Goal: Information Seeking & Learning: Learn about a topic

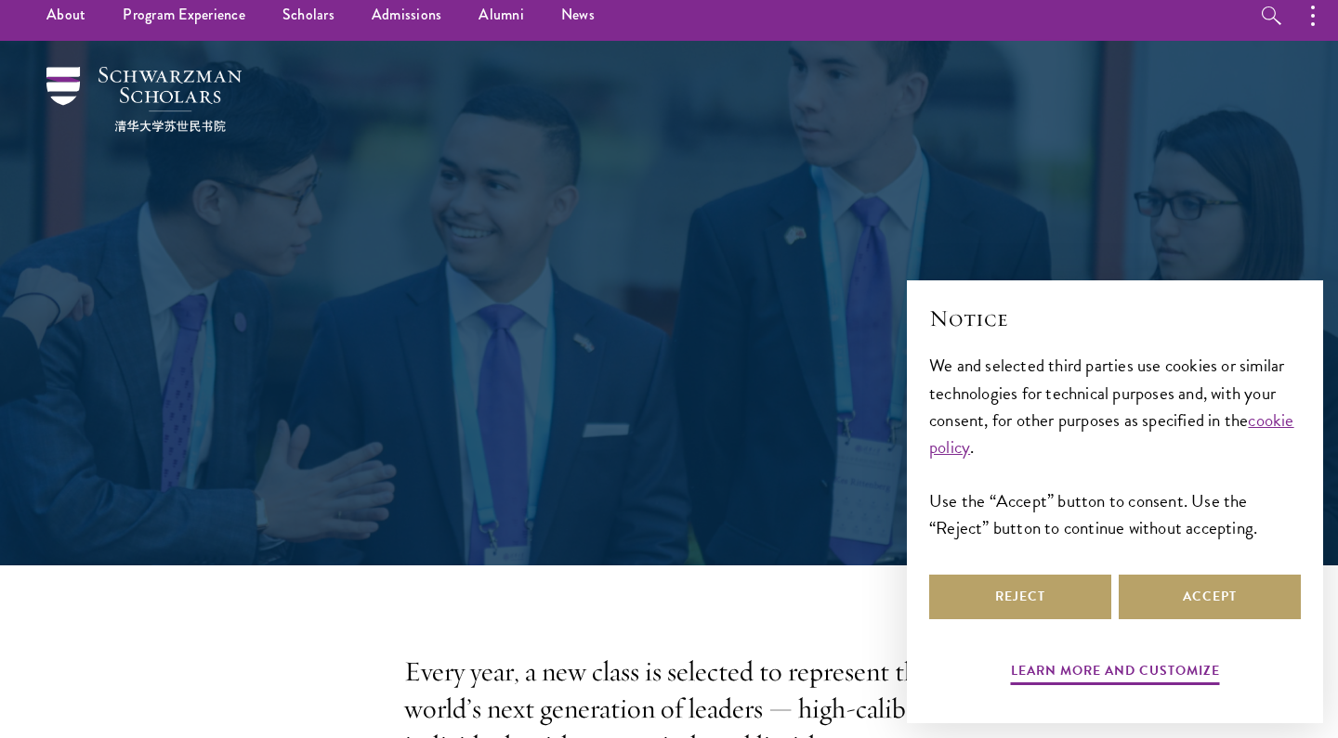
click at [1224, 569] on div "Notice We and selected third parties use cookies or similar technologies for te…" at bounding box center [1115, 437] width 372 height 268
click at [1224, 587] on button "Accept" at bounding box center [1209, 597] width 182 height 45
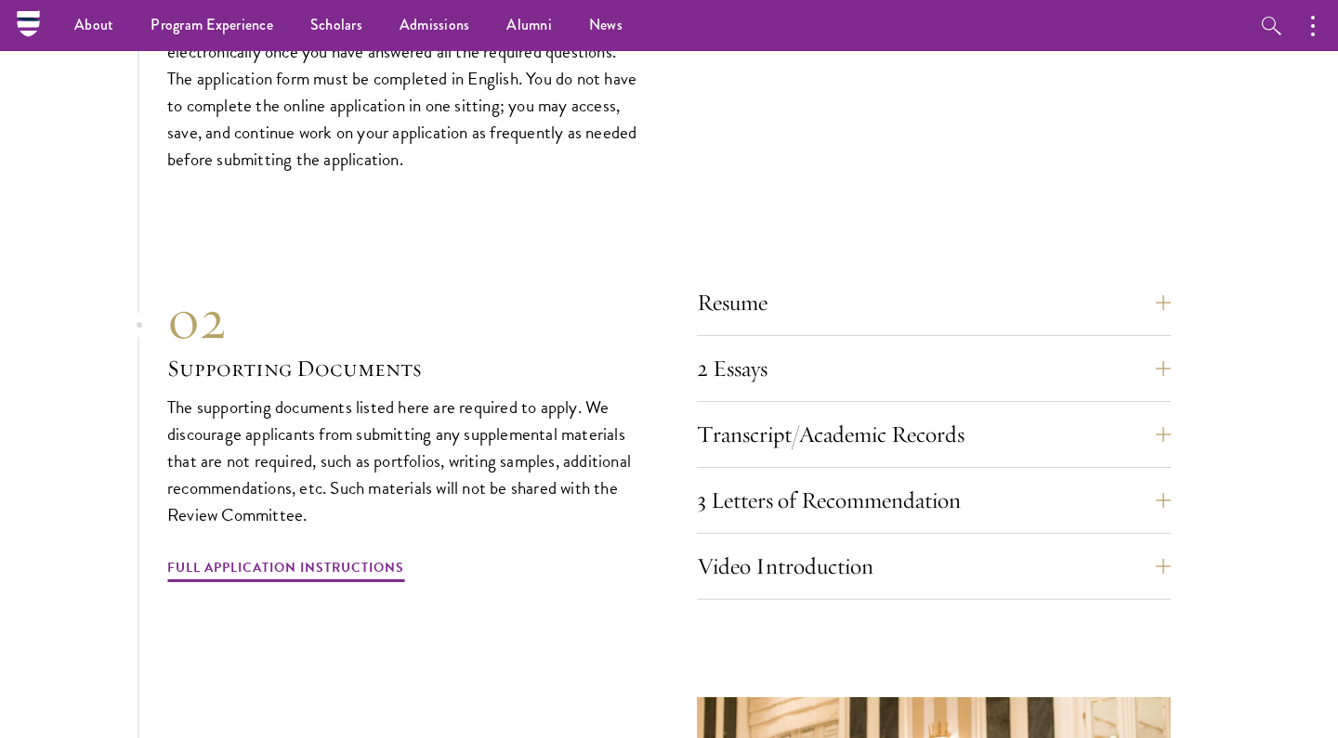
scroll to position [5658, 0]
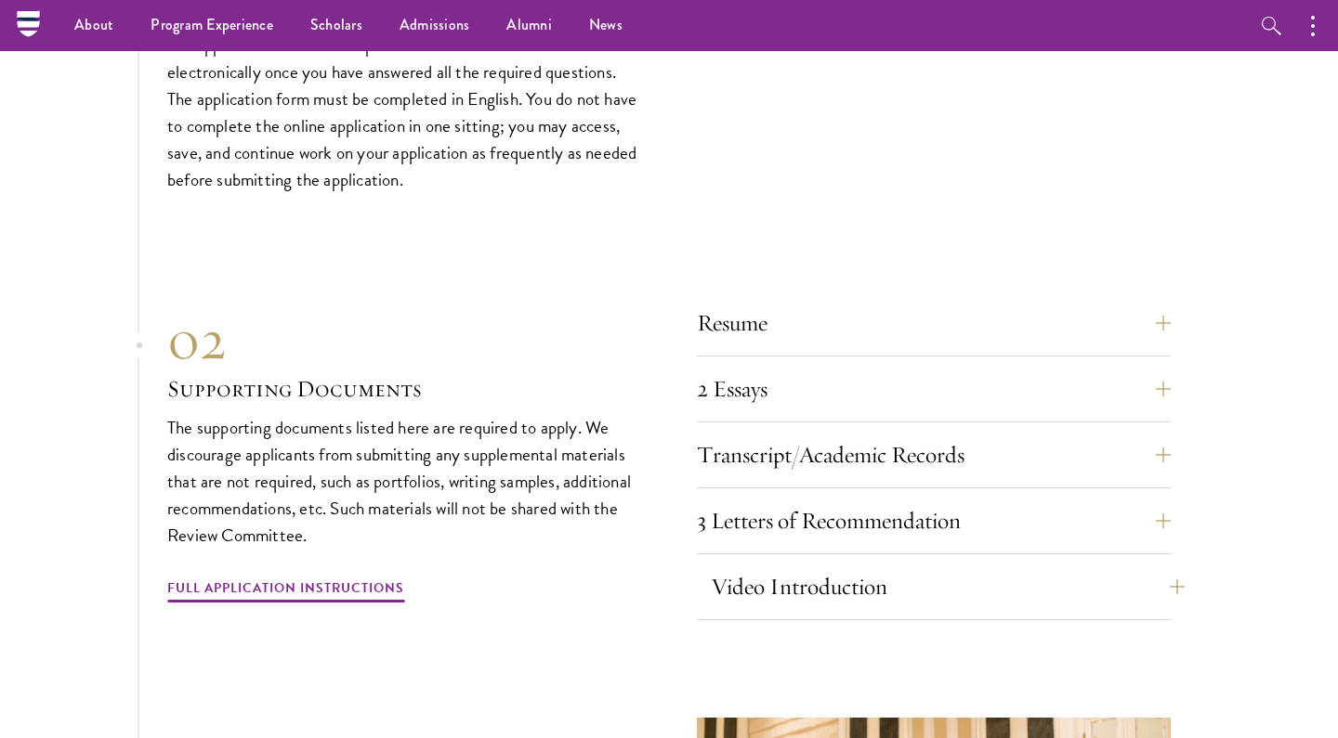
click at [785, 565] on button "Video Introduction" at bounding box center [948, 587] width 474 height 45
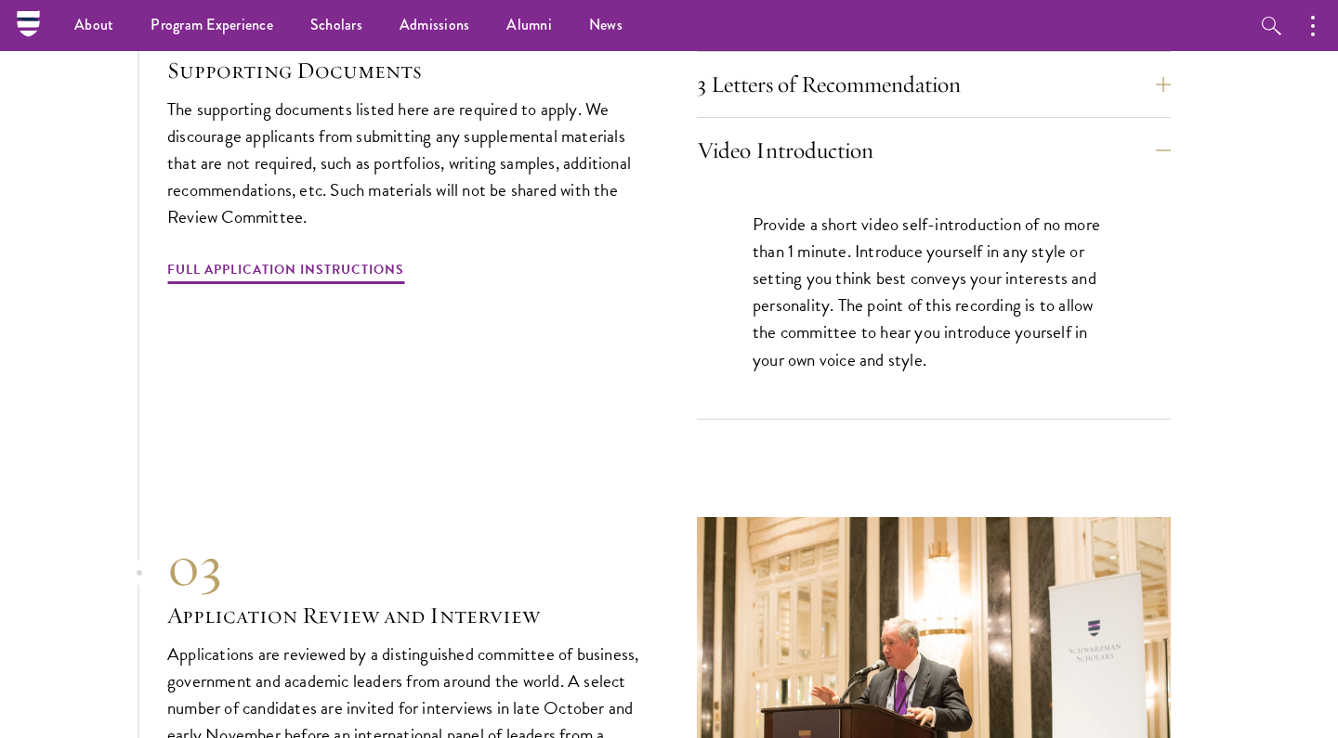
scroll to position [6082, 0]
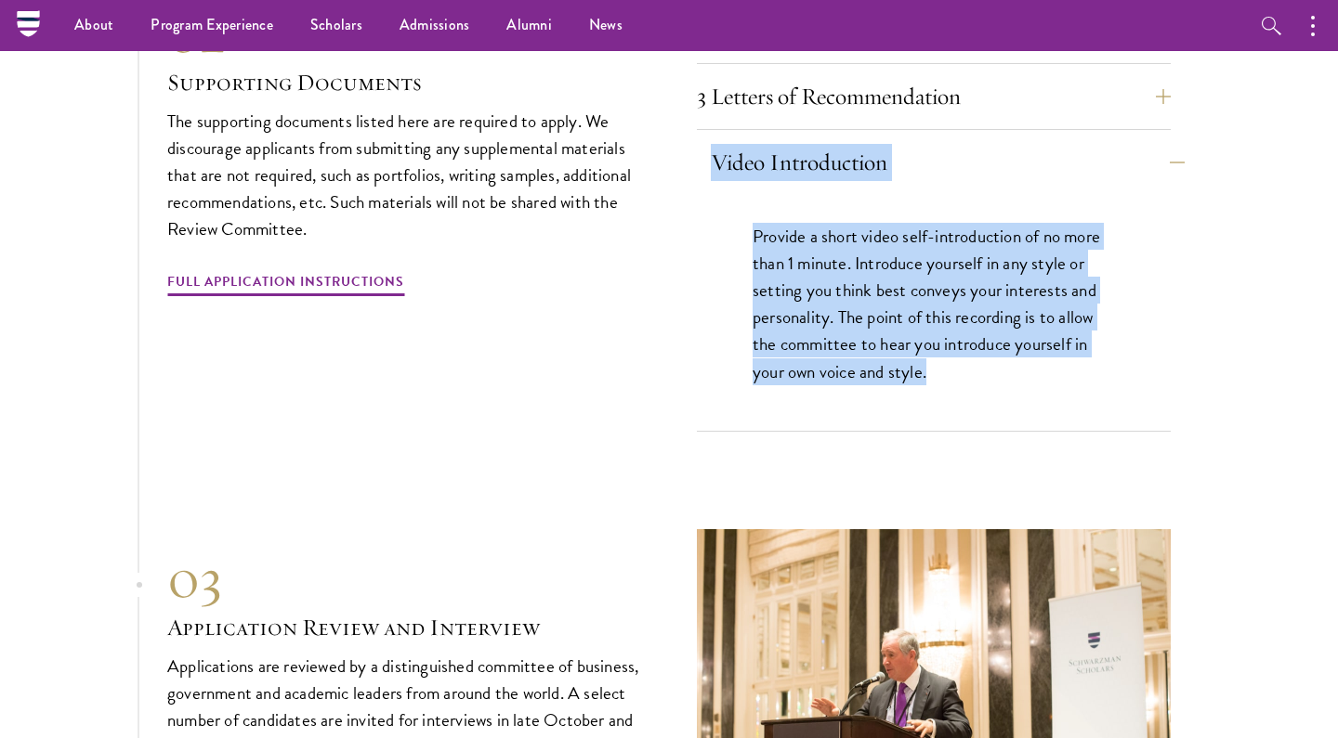
drag, startPoint x: 949, startPoint y: 294, endPoint x: 700, endPoint y: 97, distance: 318.0
click at [700, 140] on div "Video Introduction Provide a short video self-introduction of no more than 1 mi…" at bounding box center [934, 286] width 474 height 292
copy div "Video Introduction Provide a short video self-introduction of no more than 1 mi…"
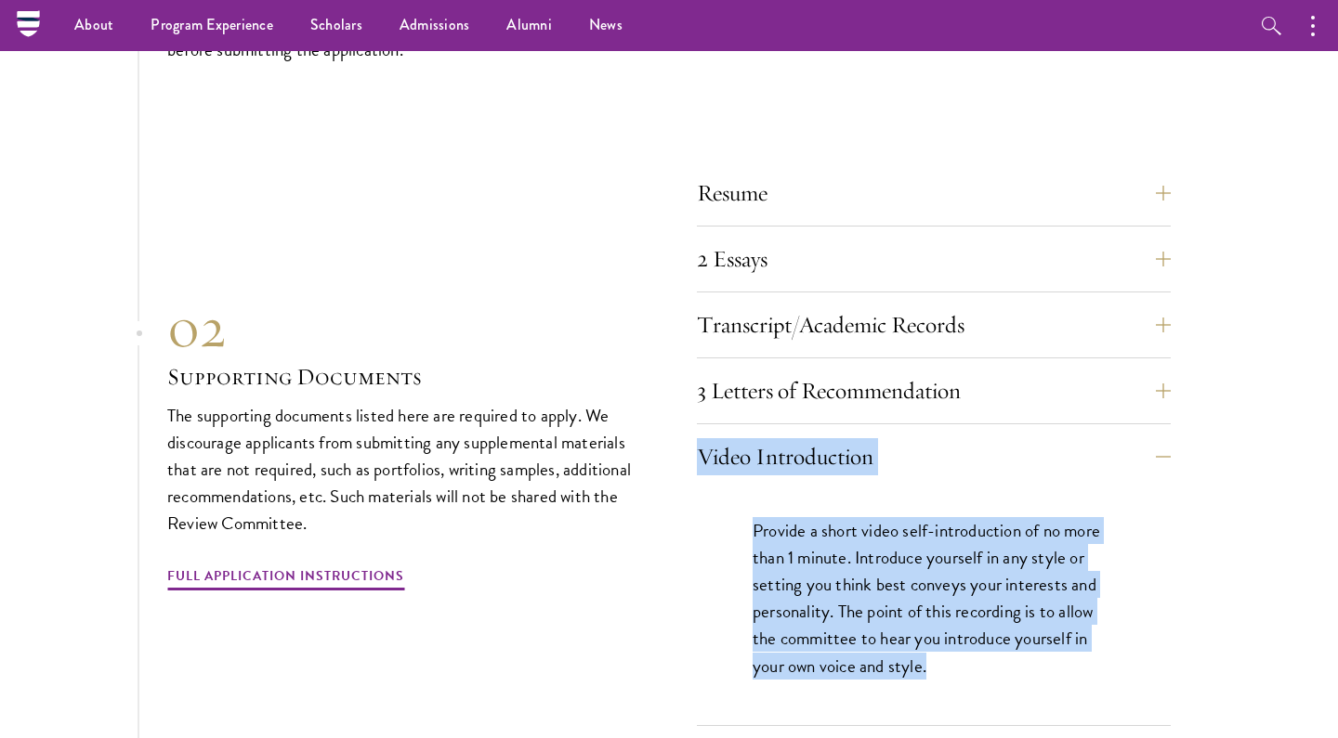
scroll to position [5787, 0]
click at [869, 370] on button "3 Letters of Recommendation" at bounding box center [948, 392] width 474 height 45
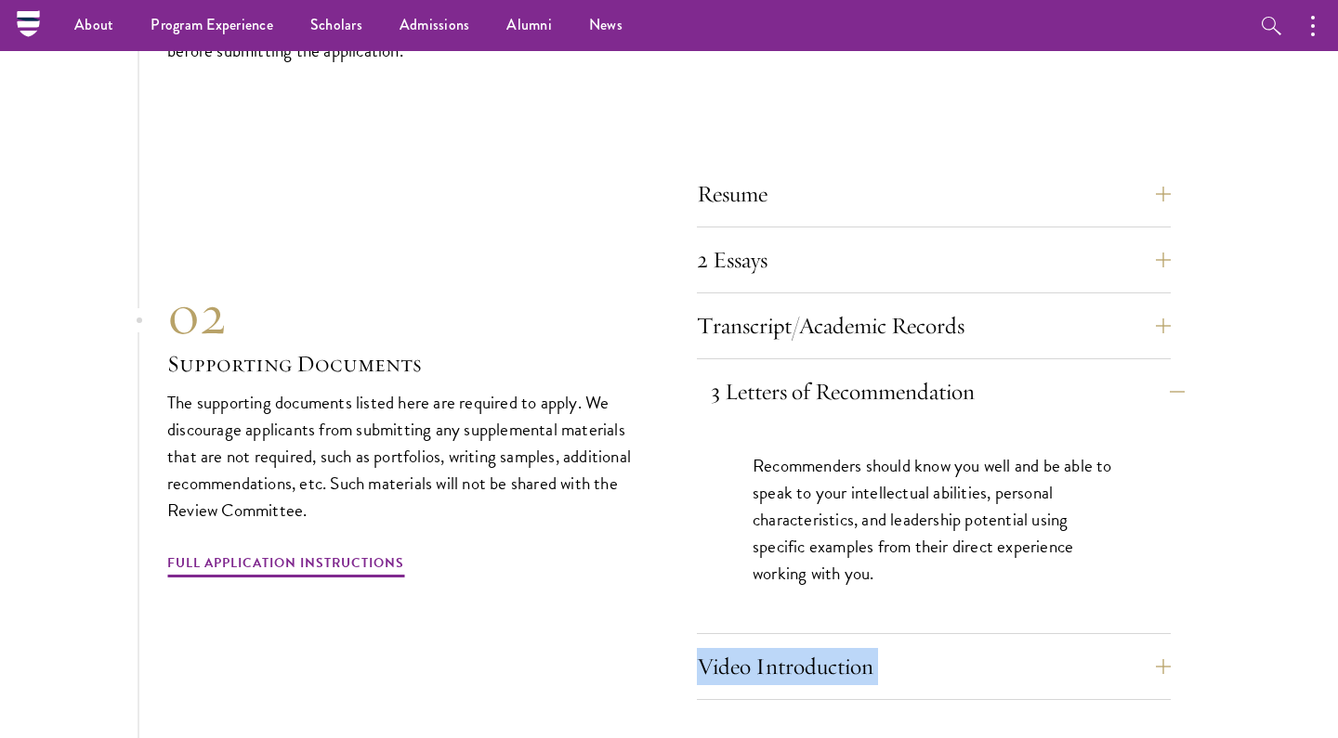
click at [869, 370] on button "3 Letters of Recommendation" at bounding box center [948, 392] width 474 height 45
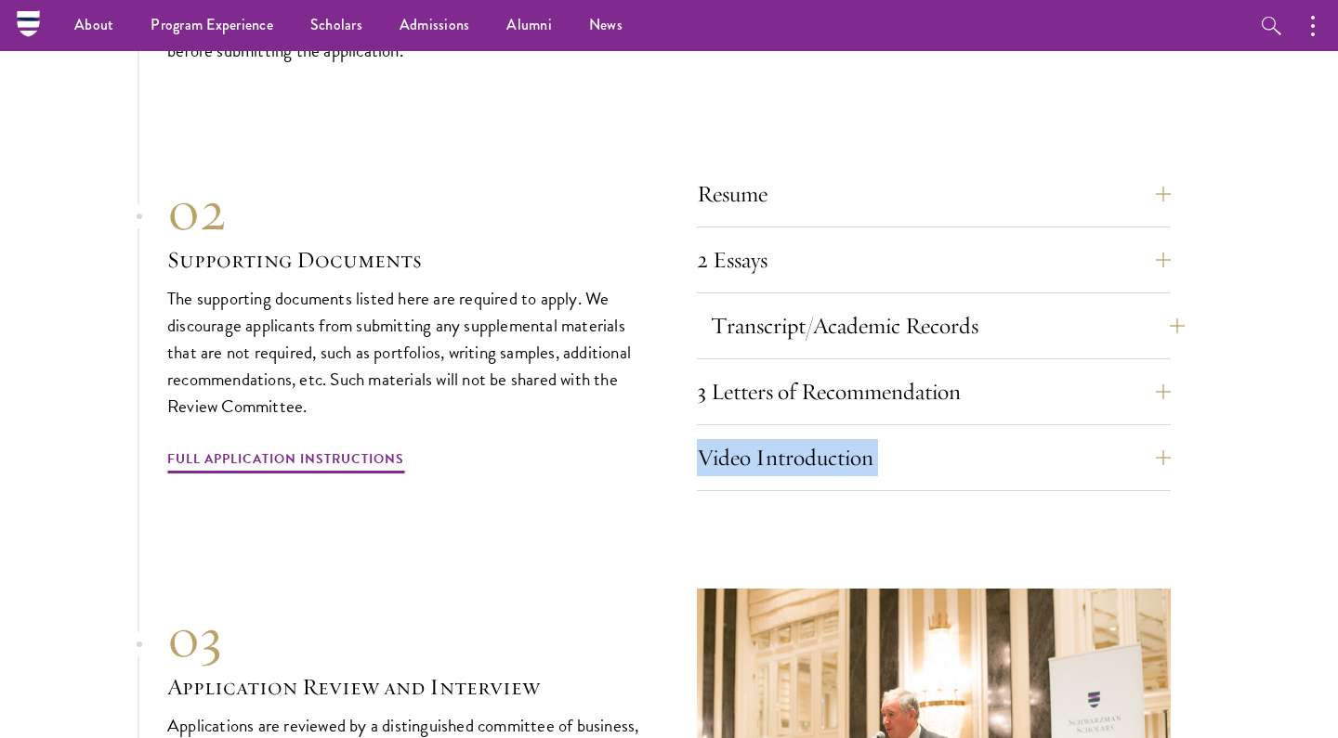
click at [831, 304] on button "Transcript/Academic Records" at bounding box center [948, 326] width 474 height 45
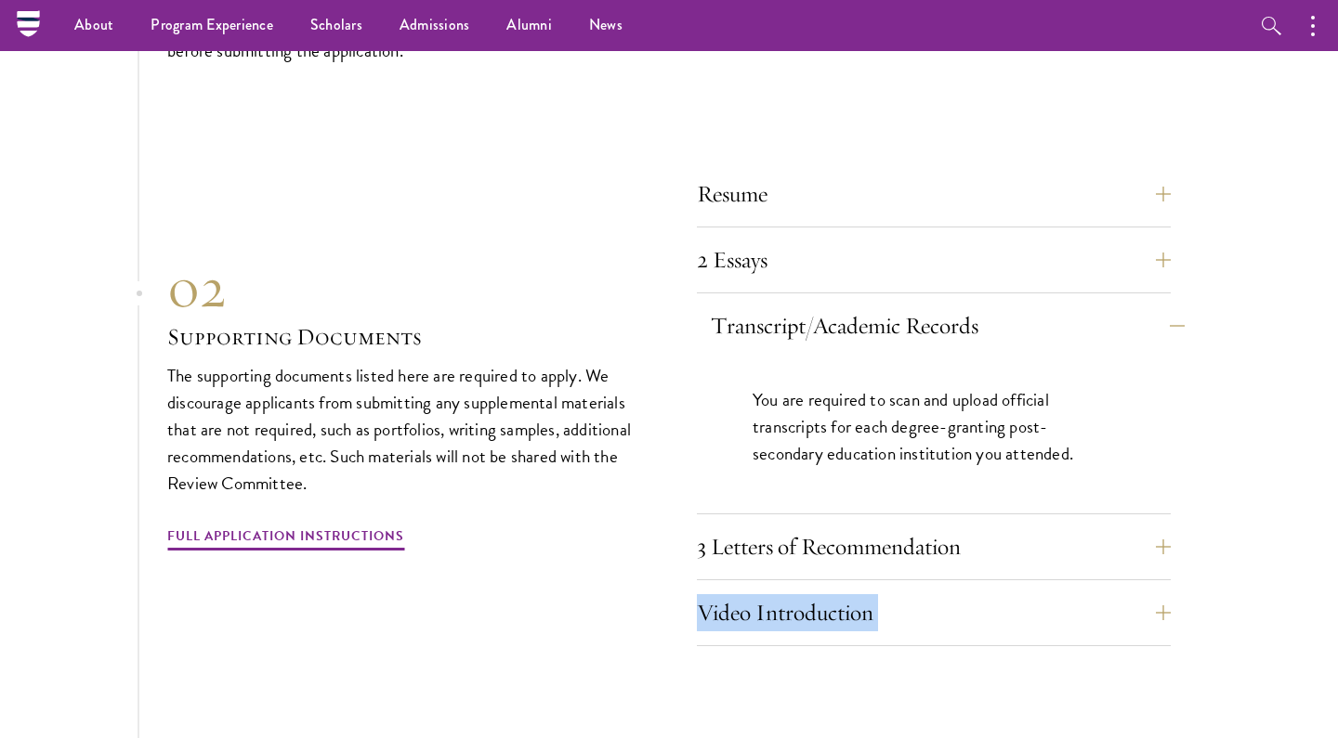
click at [837, 304] on button "Transcript/Academic Records" at bounding box center [948, 326] width 474 height 45
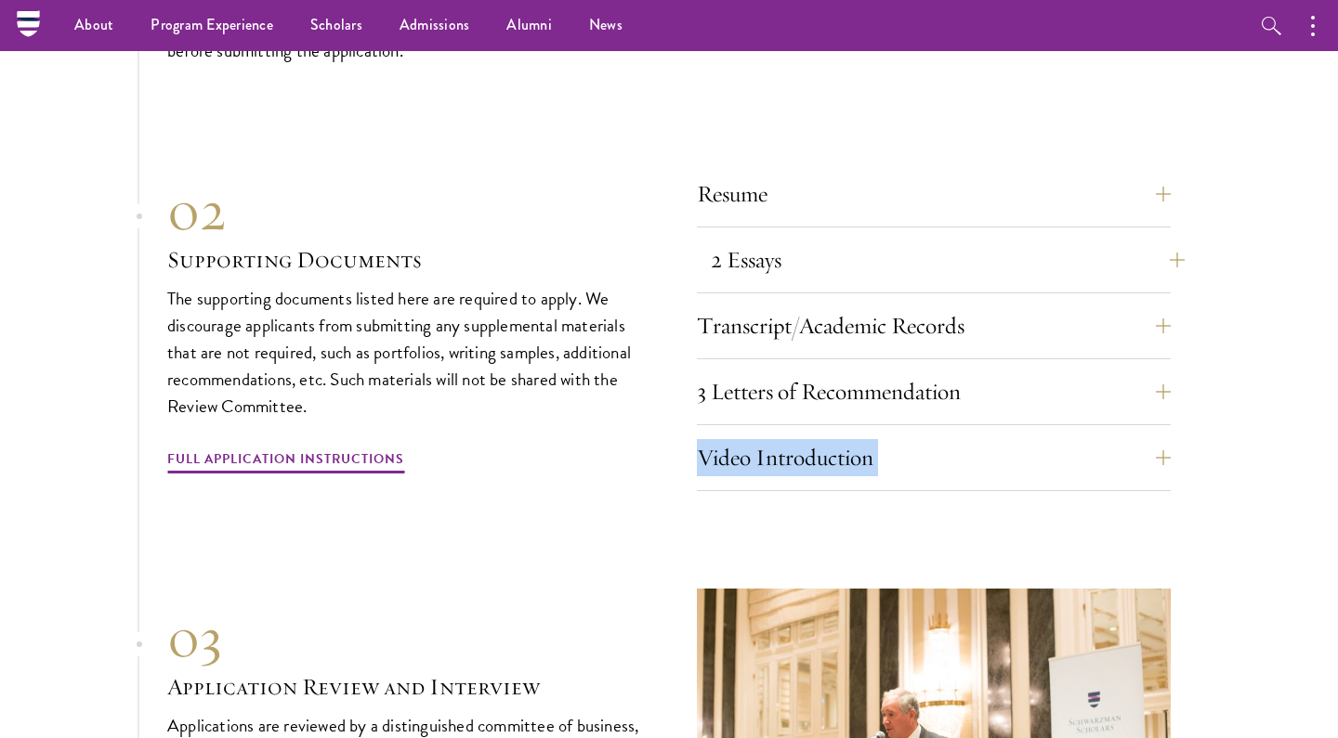
click at [817, 238] on button "2 Essays" at bounding box center [948, 260] width 474 height 45
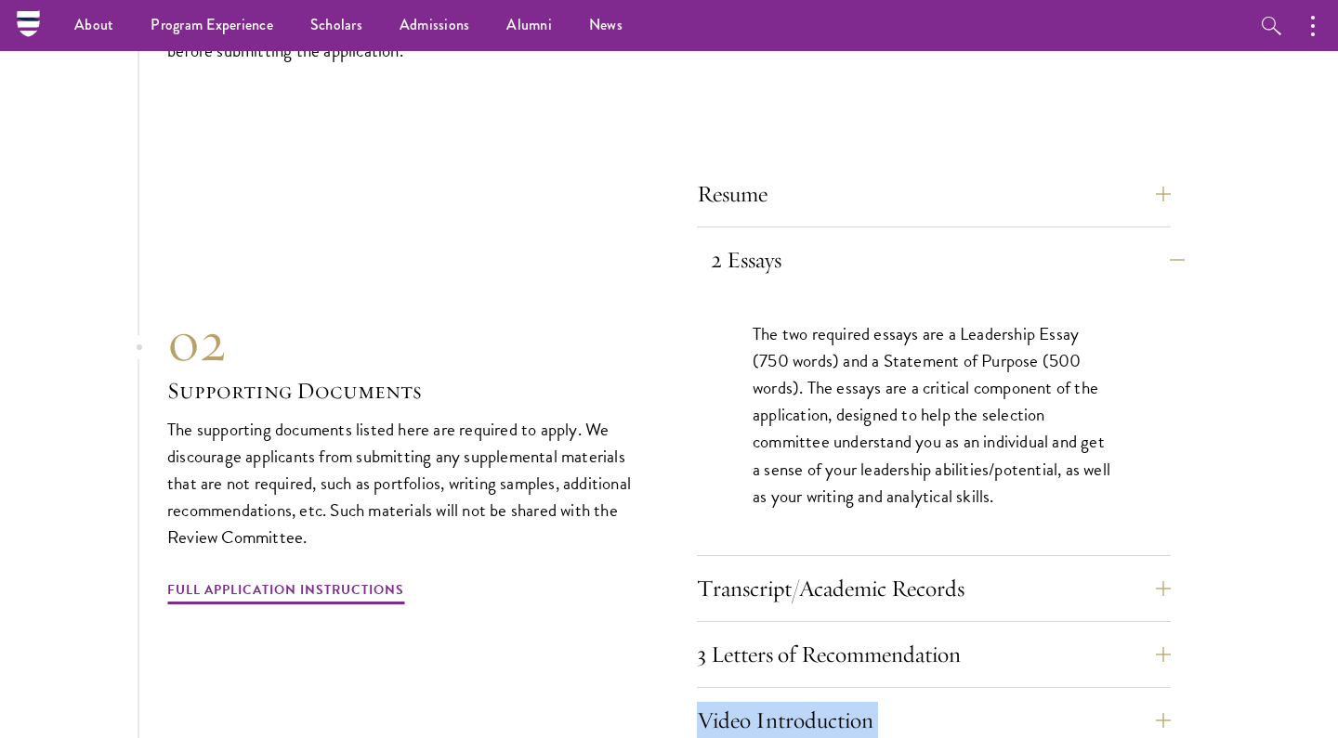
click at [817, 238] on button "2 Essays" at bounding box center [948, 260] width 474 height 45
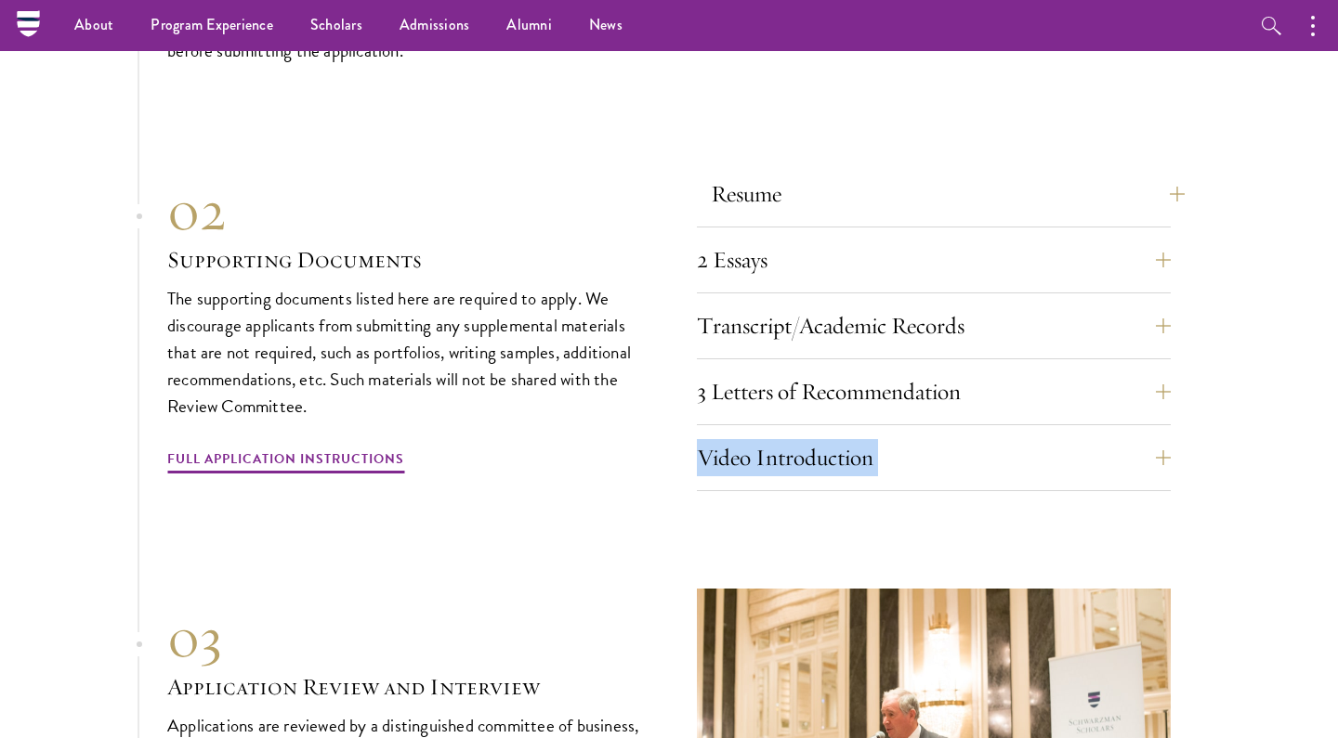
click at [799, 172] on button "Resume" at bounding box center [948, 194] width 474 height 45
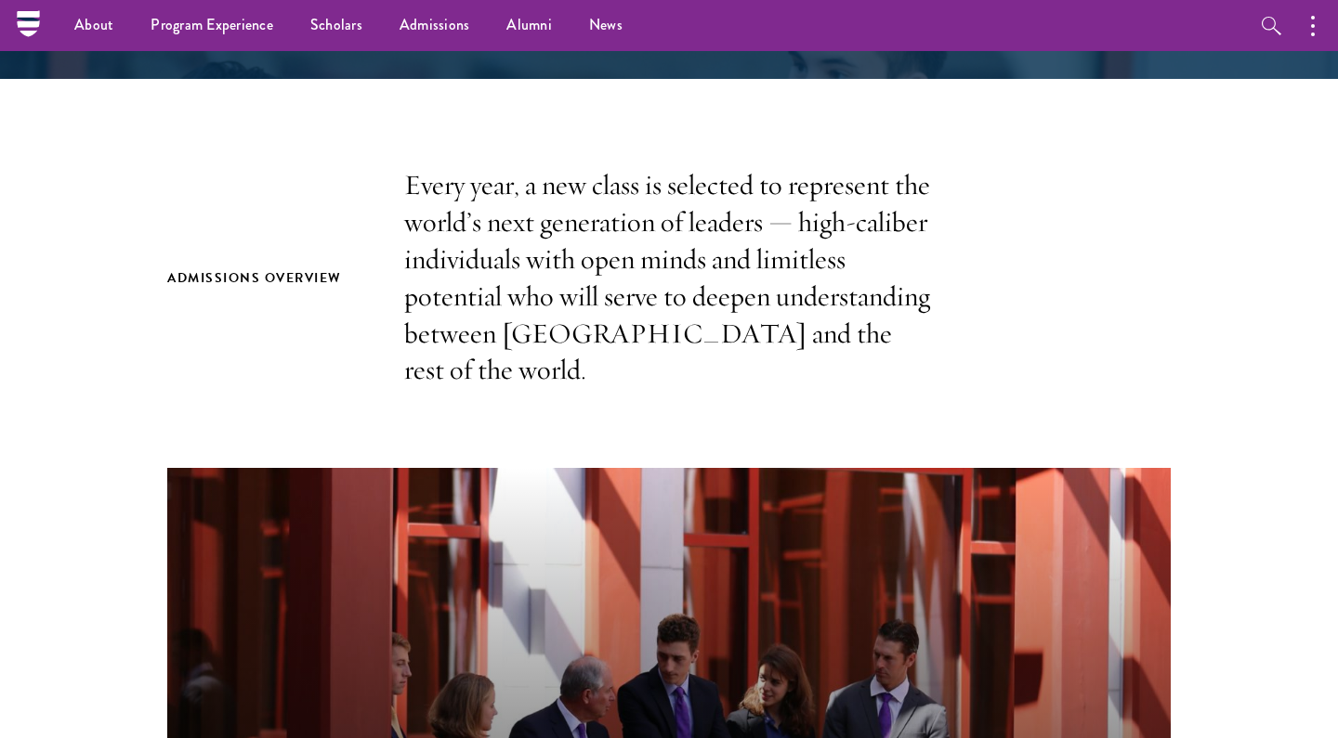
scroll to position [462, 0]
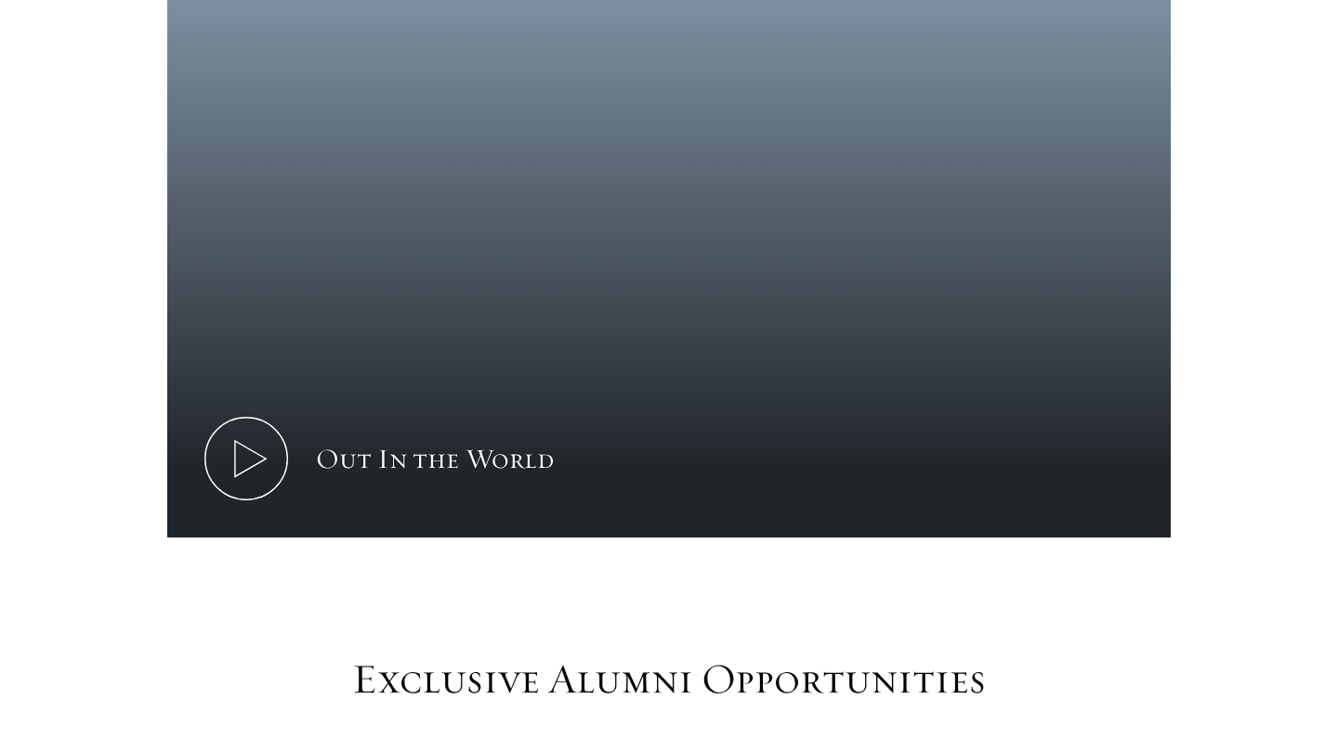
scroll to position [1143, 0]
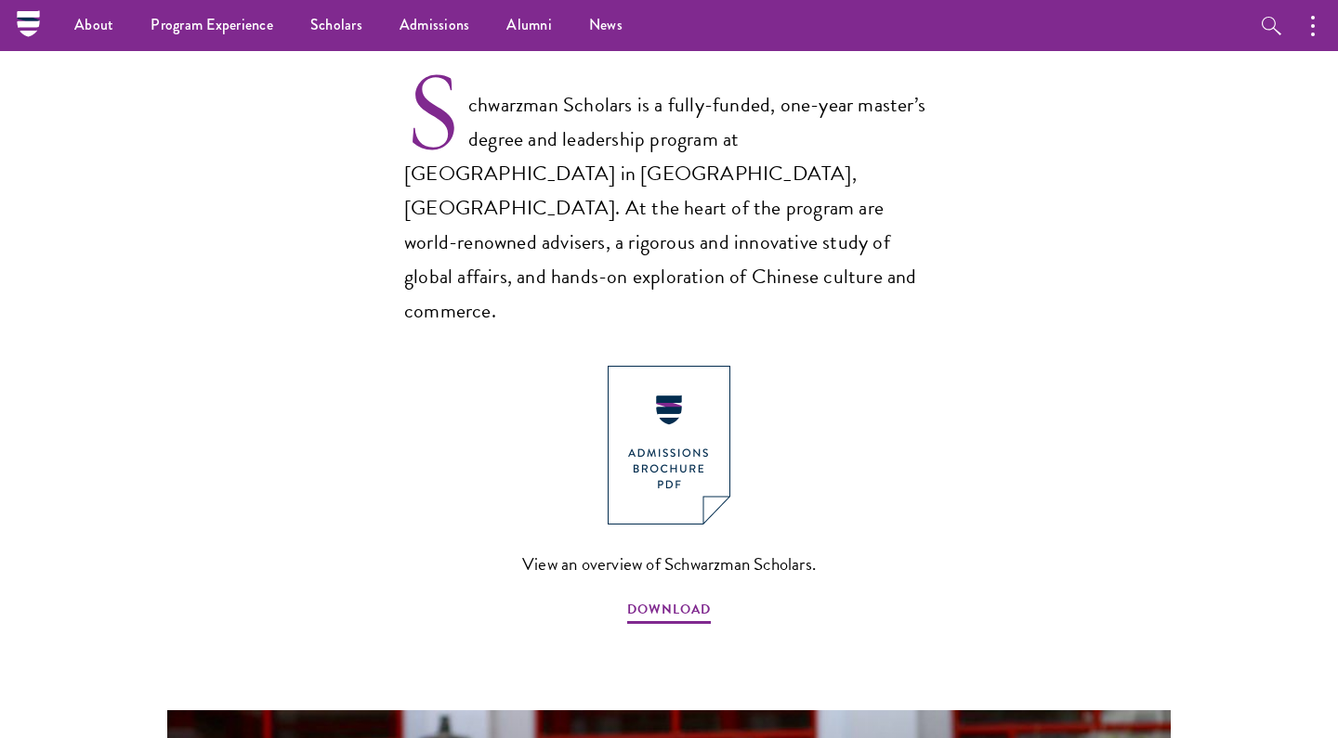
scroll to position [1081, 0]
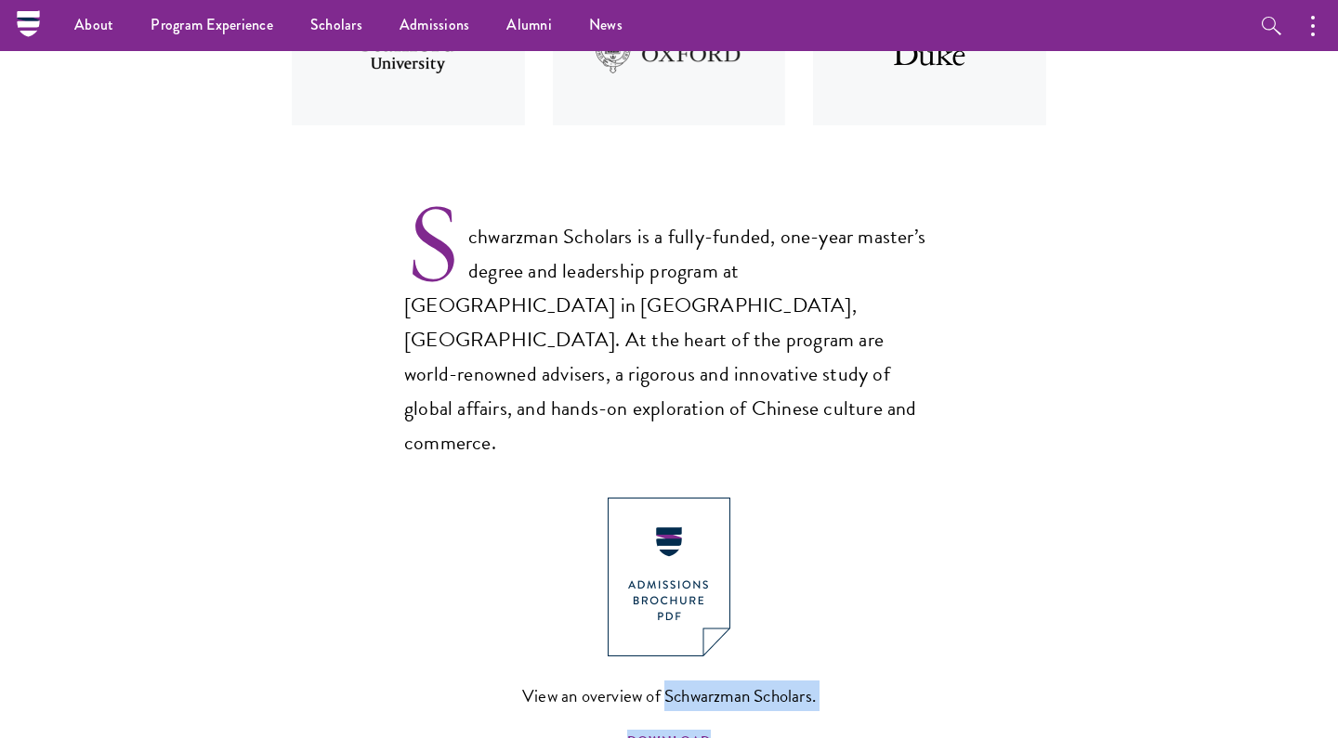
drag, startPoint x: 837, startPoint y: 621, endPoint x: 663, endPoint y: 625, distance: 173.7
click at [663, 625] on div "View an overview of Schwarzman Scholars. DOWNLOAD" at bounding box center [668, 628] width 529 height 261
copy link "Schwarzman Scholars. DOWNLOAD"
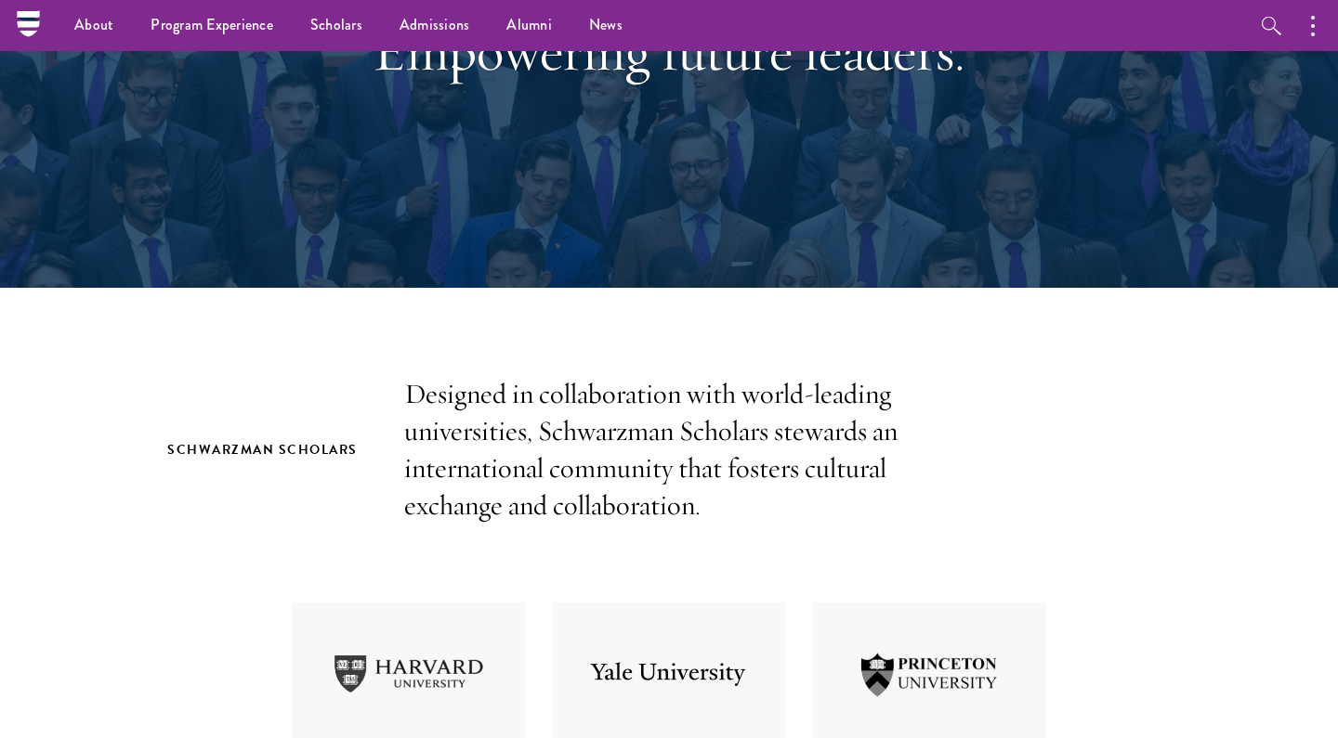
scroll to position [284, 0]
